Goal: Find specific page/section: Find specific page/section

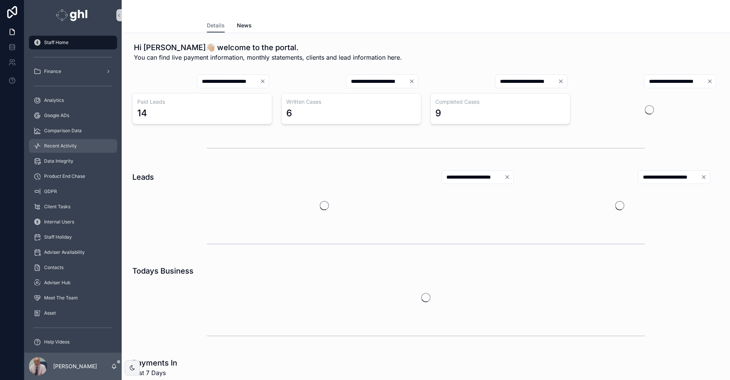
click at [67, 144] on span "Recent Activity" at bounding box center [60, 146] width 33 height 6
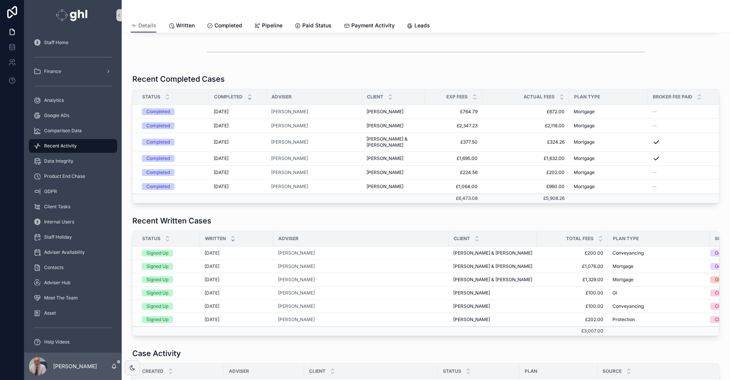
scroll to position [121, 0]
click at [186, 24] on span "Written" at bounding box center [185, 26] width 19 height 8
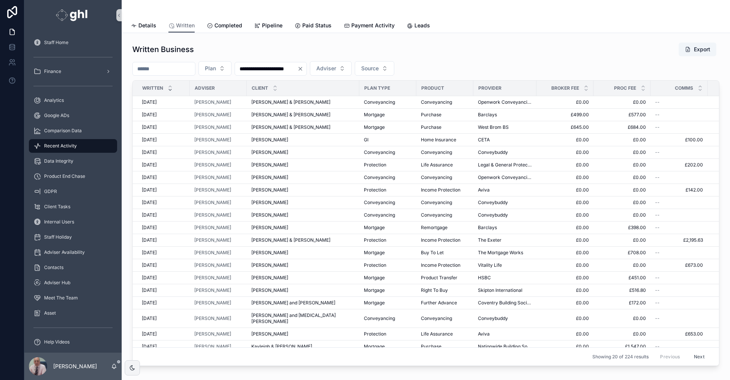
scroll to position [3, 0]
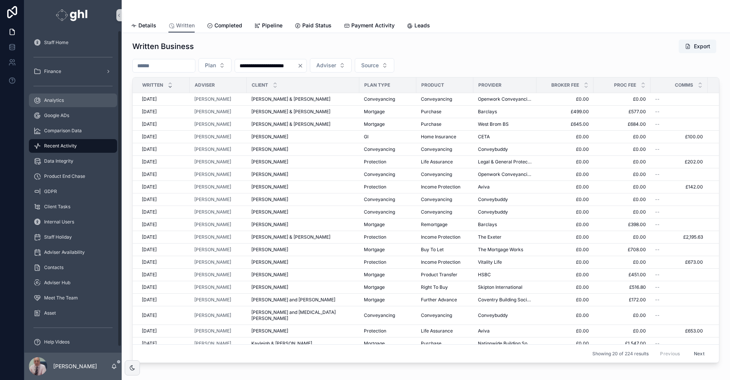
click at [51, 98] on span "Analytics" at bounding box center [54, 100] width 20 height 6
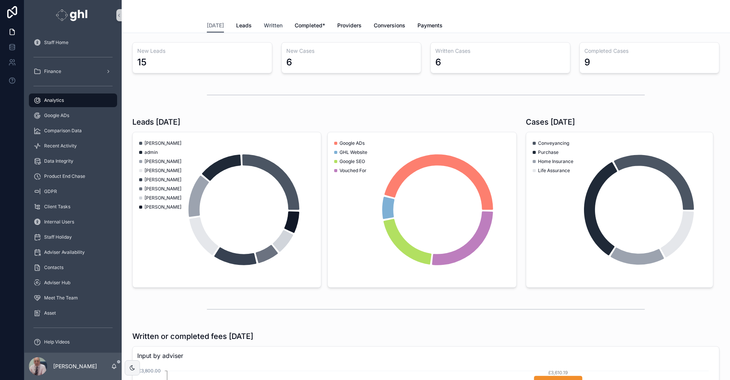
click at [267, 23] on span "Written" at bounding box center [273, 26] width 19 height 8
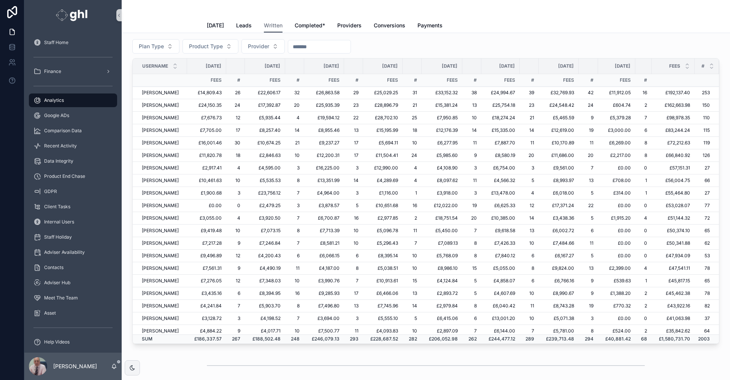
scroll to position [55, 0]
